Goal: Task Accomplishment & Management: Manage account settings

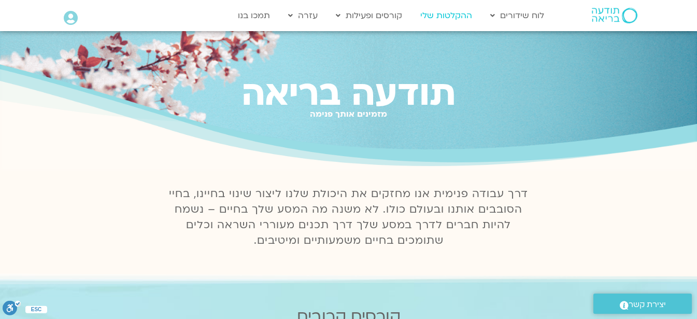
click at [461, 12] on link "ההקלטות שלי" at bounding box center [446, 16] width 62 height 20
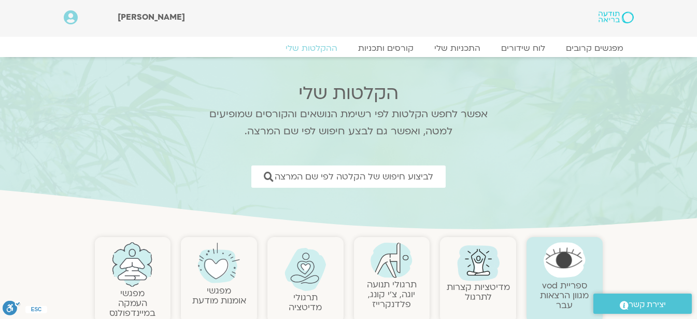
click at [68, 12] on icon at bounding box center [71, 17] width 14 height 15
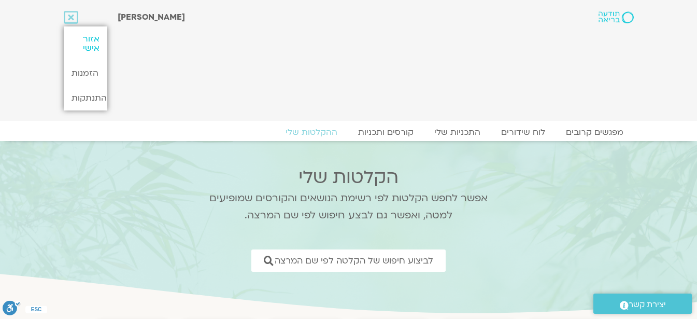
click at [95, 45] on link "אזור אישי" at bounding box center [86, 43] width 44 height 34
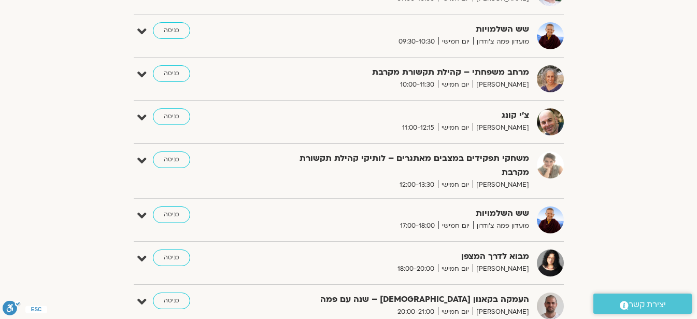
scroll to position [352, 0]
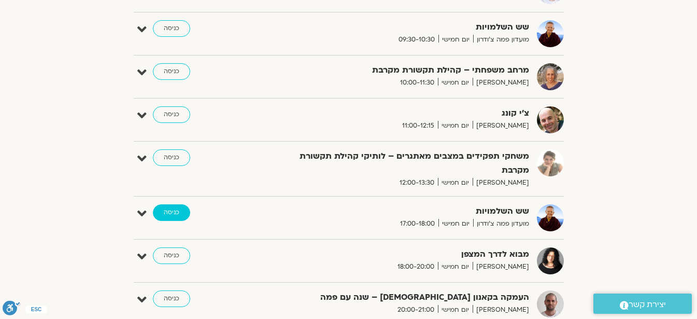
click at [183, 207] on link "כניסה" at bounding box center [171, 212] width 37 height 17
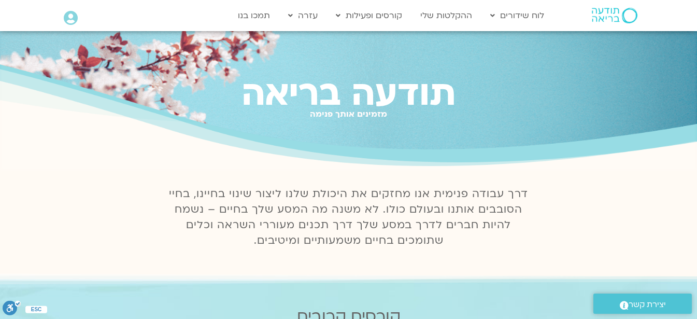
click at [70, 16] on icon at bounding box center [71, 18] width 14 height 15
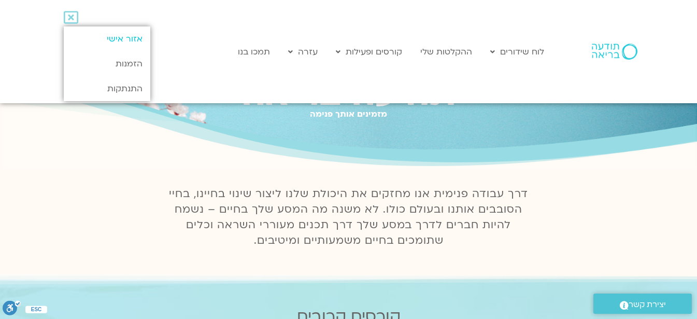
click at [100, 39] on link "אזור אישי" at bounding box center [107, 38] width 87 height 25
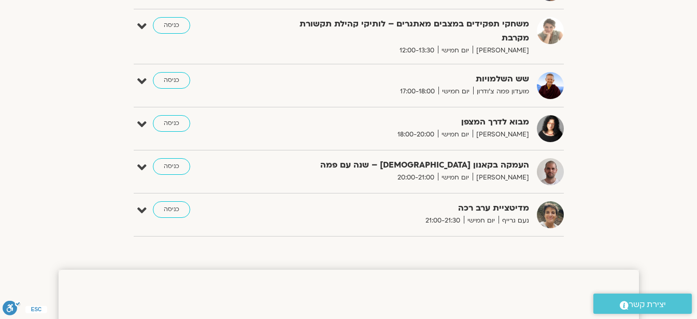
scroll to position [498, 0]
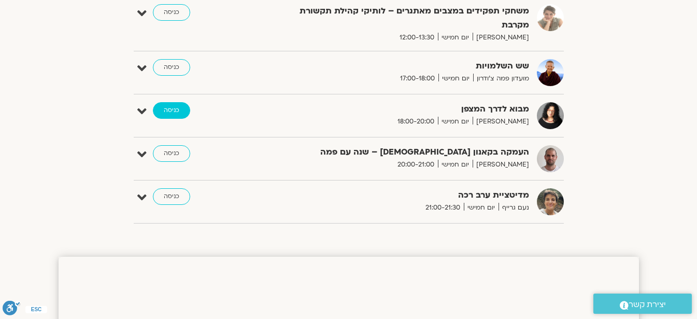
click at [169, 112] on link "כניסה" at bounding box center [171, 110] width 37 height 17
click at [174, 108] on link "כניסה" at bounding box center [171, 110] width 37 height 17
click at [140, 110] on icon at bounding box center [141, 111] width 9 height 15
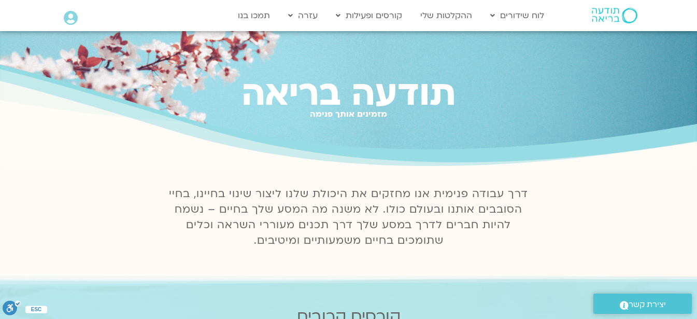
click at [70, 18] on icon at bounding box center [71, 18] width 14 height 15
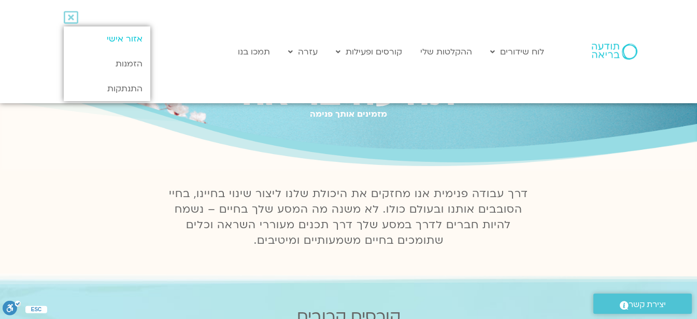
click at [88, 37] on link "אזור אישי" at bounding box center [107, 38] width 87 height 25
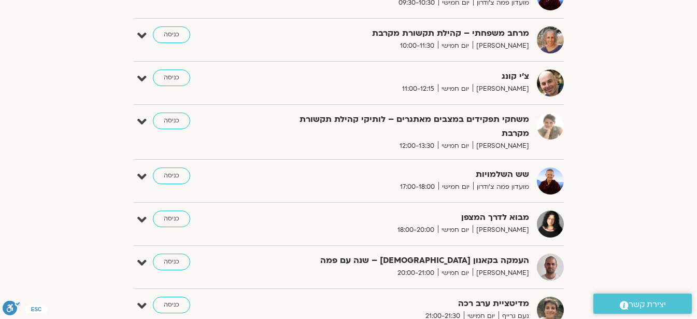
scroll to position [394, 0]
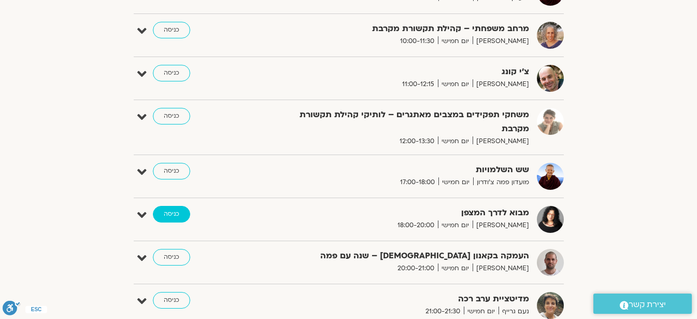
click at [168, 213] on link "כניסה" at bounding box center [171, 214] width 37 height 17
